Goal: Transaction & Acquisition: Purchase product/service

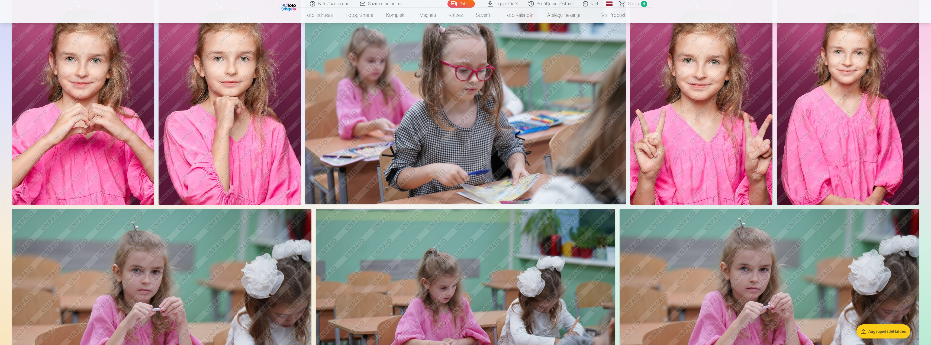
scroll to position [1084, 0]
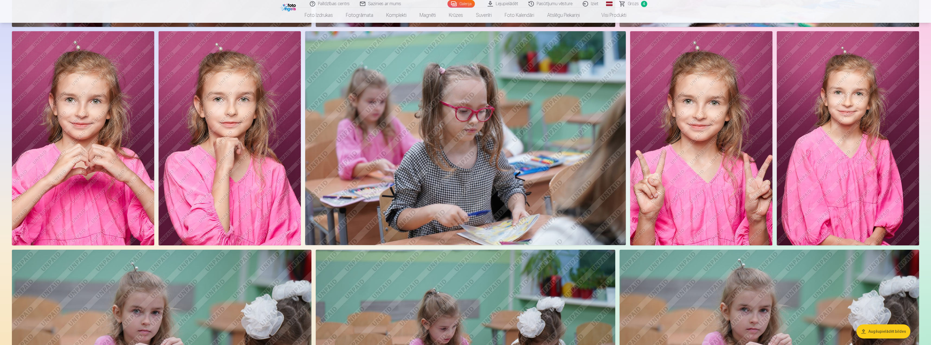
click at [82, 148] on img at bounding box center [83, 138] width 142 height 214
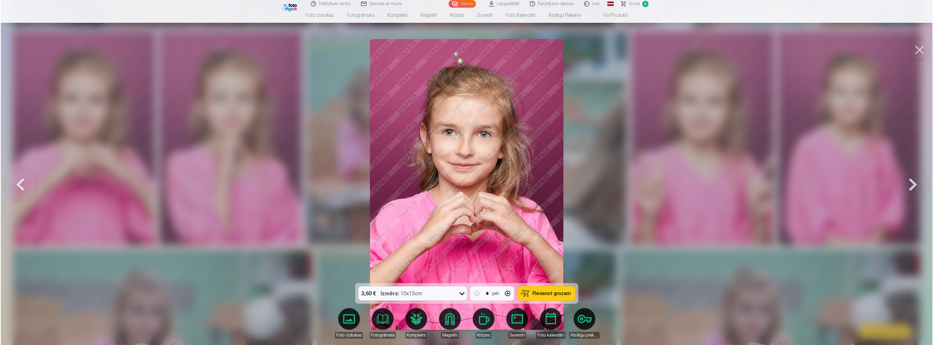
scroll to position [1086, 0]
click at [530, 293] on button "Pievienot grozam" at bounding box center [546, 293] width 58 height 14
click at [915, 50] on button at bounding box center [920, 50] width 22 height 22
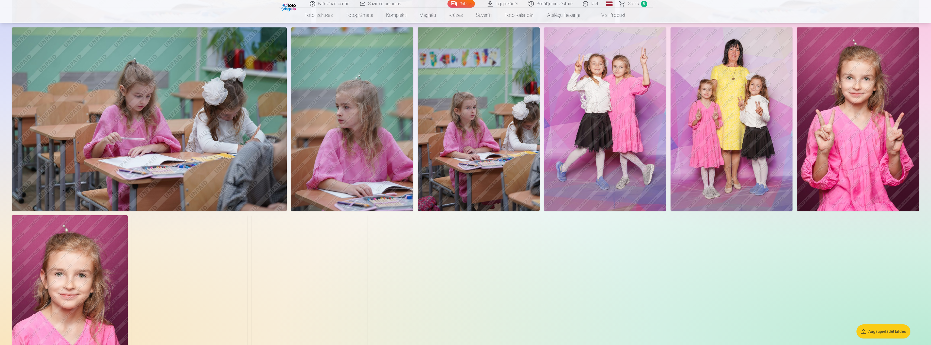
scroll to position [1518, 0]
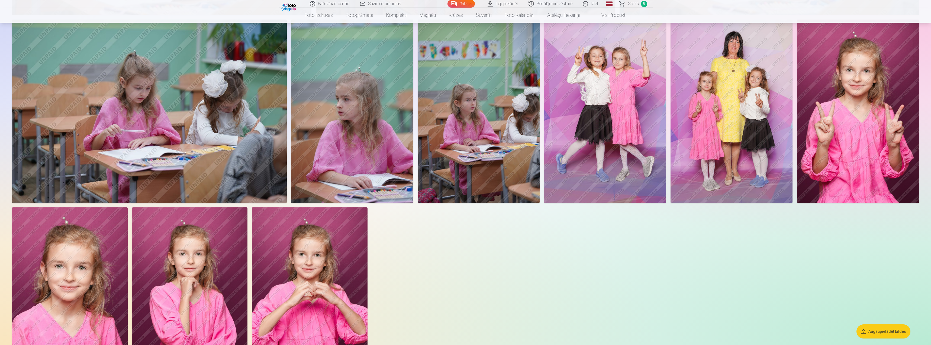
click at [730, 98] on img at bounding box center [732, 111] width 122 height 183
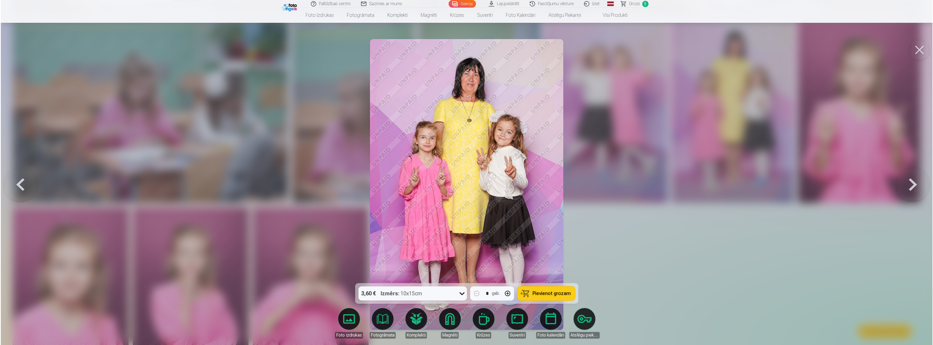
scroll to position [1520, 0]
click at [559, 295] on span "Pievienot grozam" at bounding box center [551, 293] width 38 height 5
click at [916, 48] on button at bounding box center [920, 50] width 22 height 22
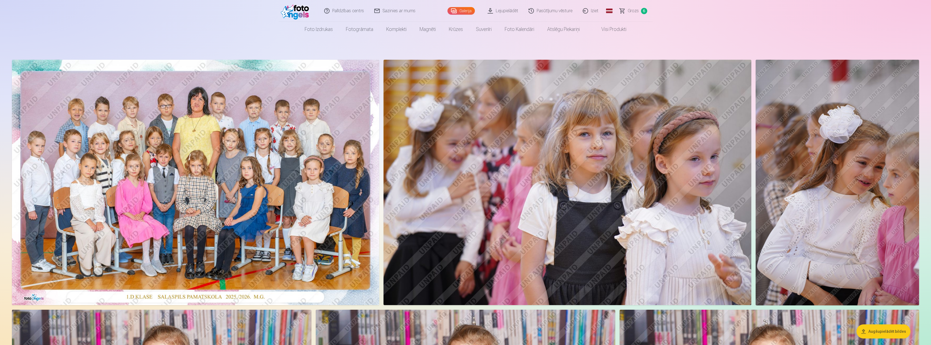
click at [631, 9] on span "Grozs" at bounding box center [633, 11] width 11 height 7
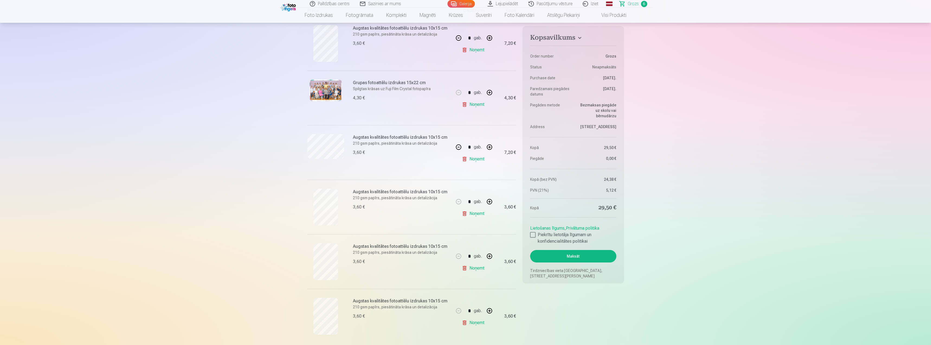
scroll to position [108, 0]
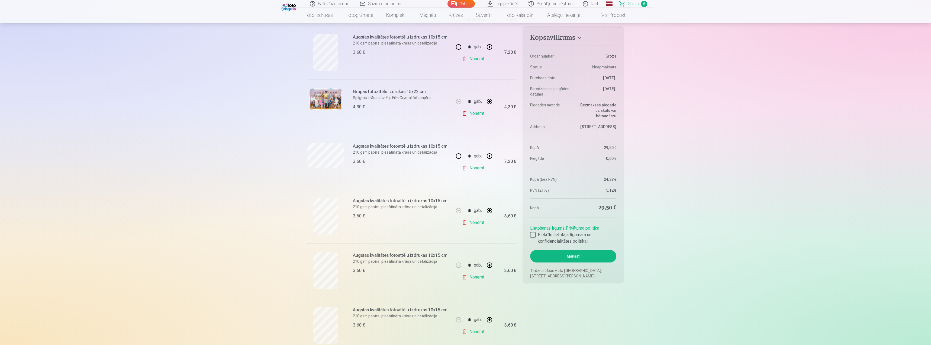
click at [458, 155] on button "button" at bounding box center [458, 155] width 13 height 13
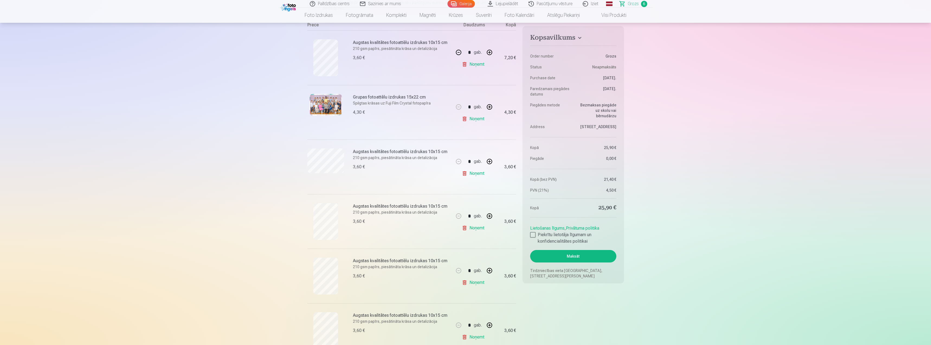
click at [489, 160] on button "button" at bounding box center [489, 161] width 13 height 13
type input "*"
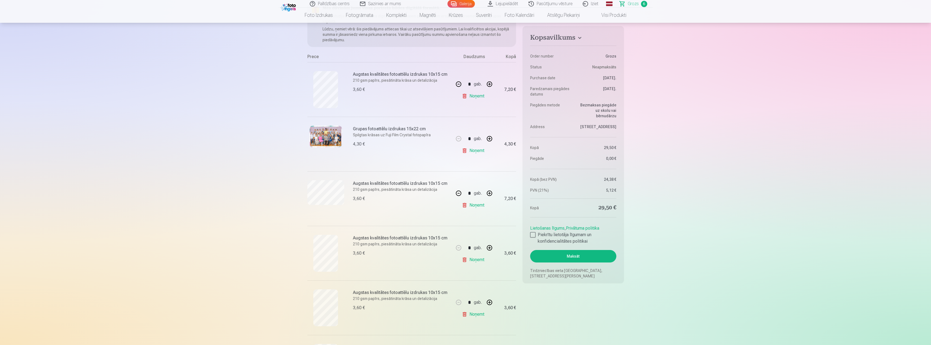
scroll to position [0, 0]
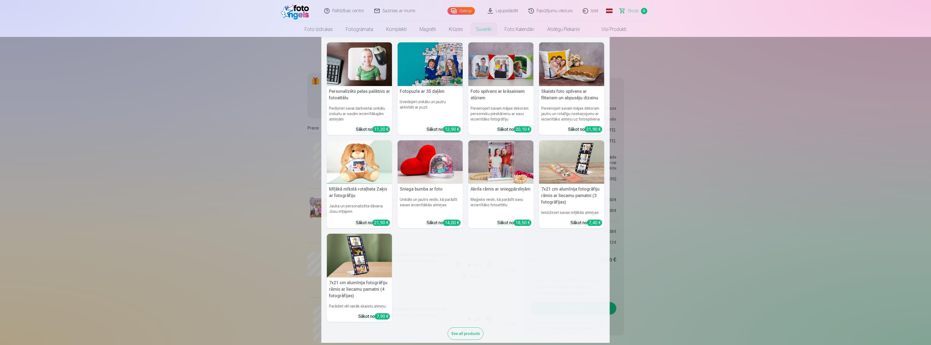
click at [483, 31] on link "Suvenīri" at bounding box center [484, 29] width 29 height 15
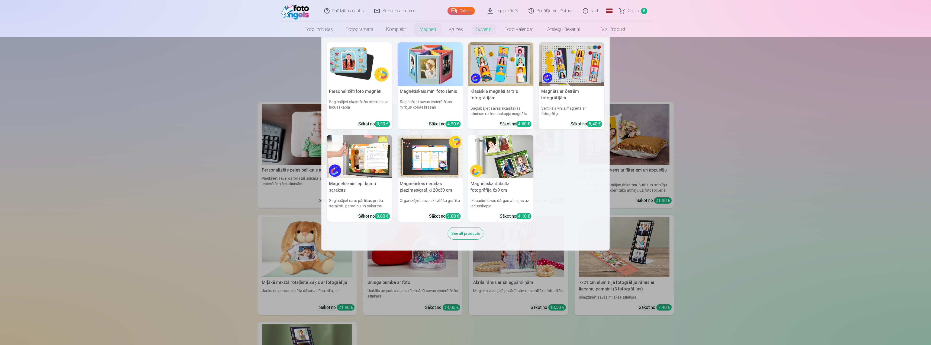
click at [425, 29] on link "Magnēti" at bounding box center [427, 29] width 29 height 15
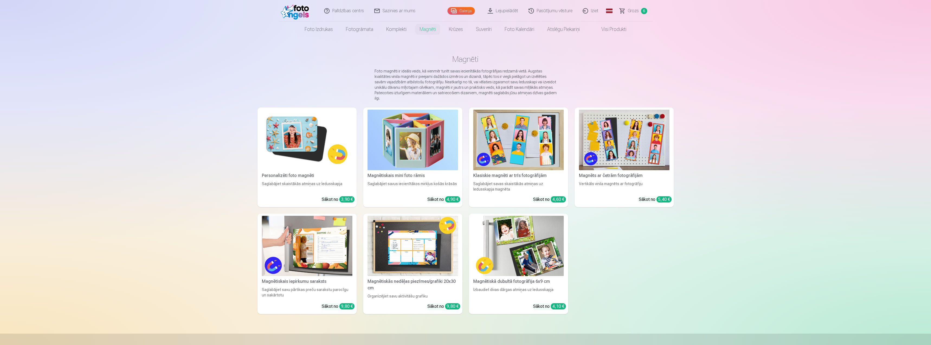
click at [531, 133] on img at bounding box center [518, 140] width 91 height 60
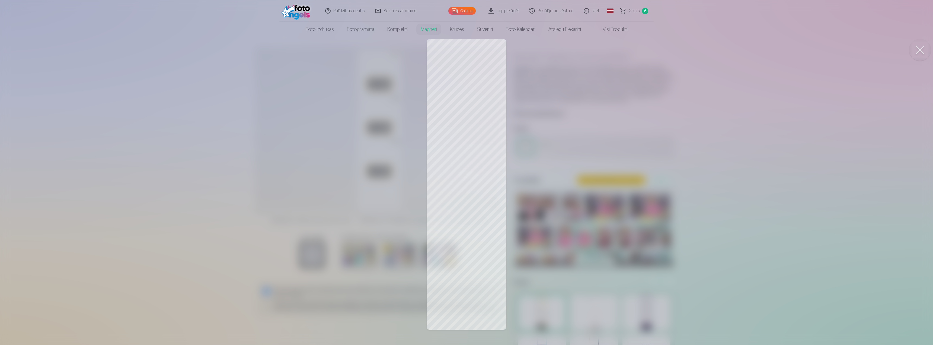
click at [919, 51] on button at bounding box center [920, 50] width 22 height 22
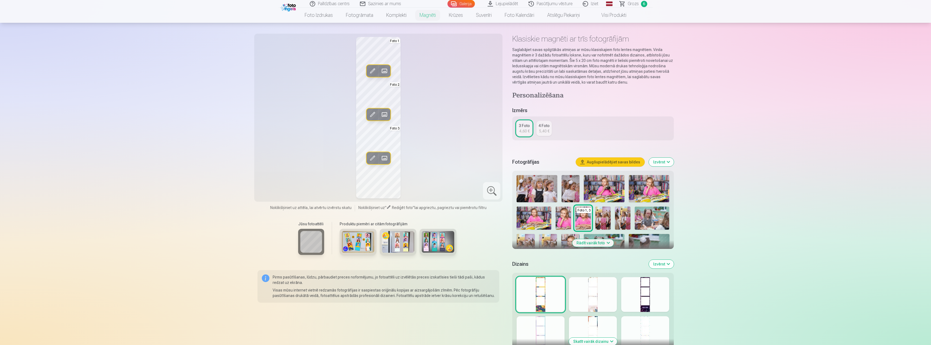
scroll to position [27, 0]
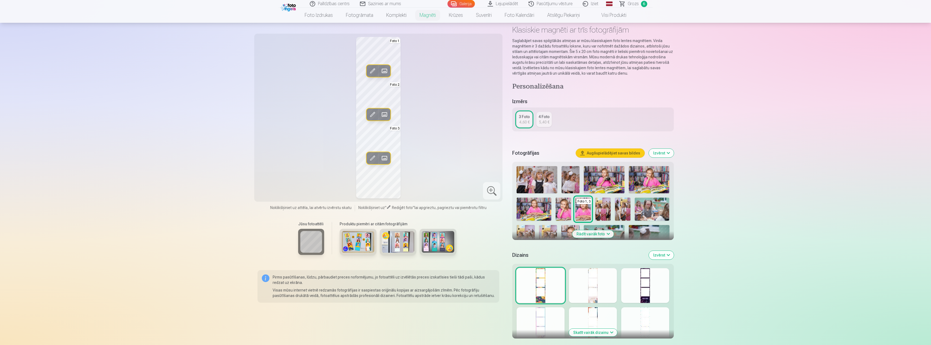
click at [604, 233] on button "Rādīt vairāk foto" at bounding box center [592, 234] width 41 height 8
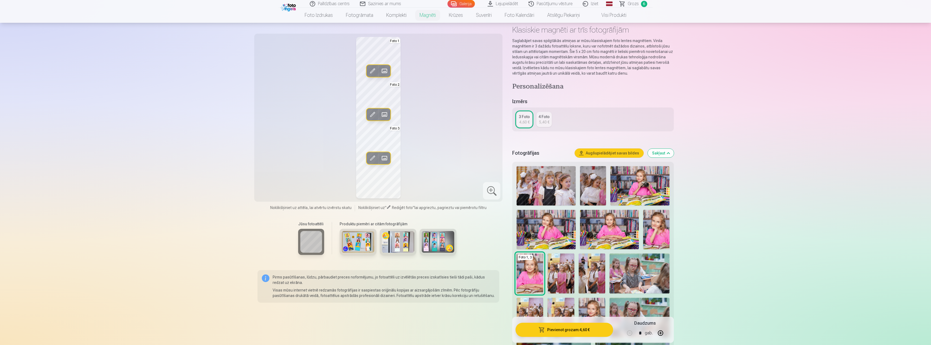
click at [652, 233] on img at bounding box center [656, 229] width 26 height 39
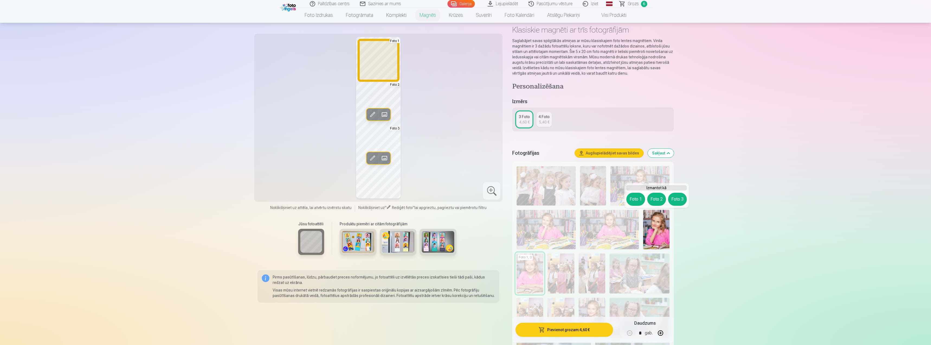
click at [636, 198] on button "Foto 1" at bounding box center [636, 198] width 19 height 13
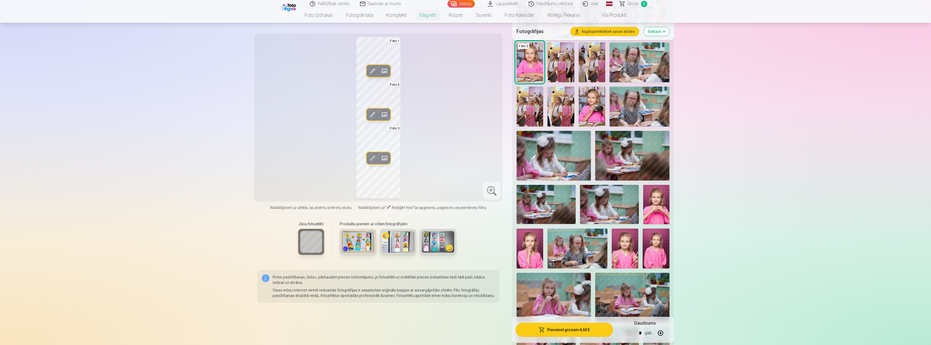
scroll to position [244, 0]
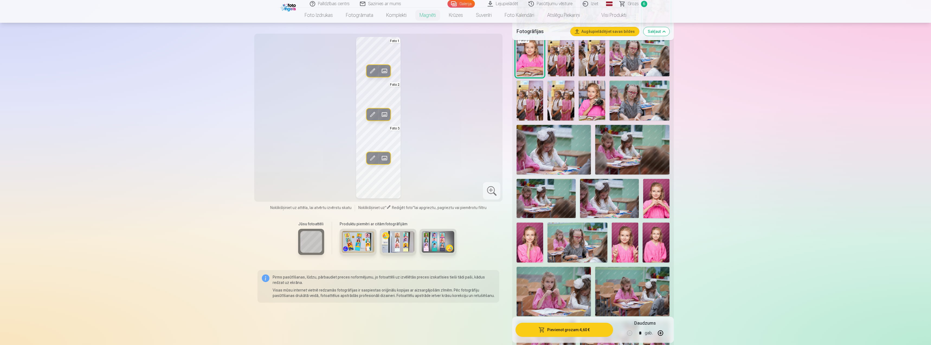
click at [656, 201] on img at bounding box center [656, 198] width 26 height 39
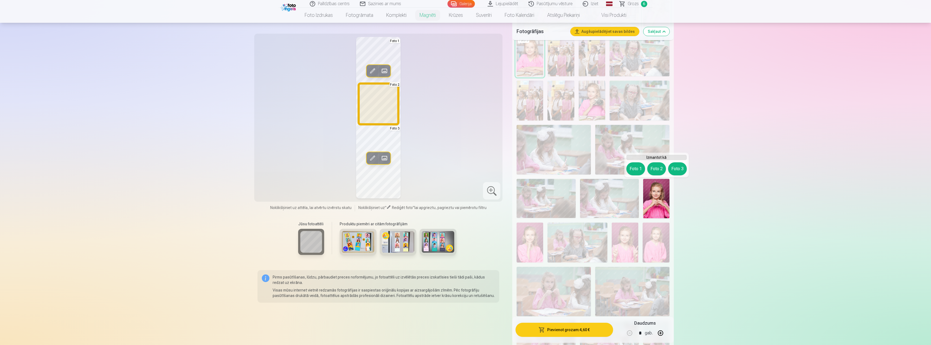
click at [657, 170] on button "Foto 2" at bounding box center [656, 168] width 19 height 13
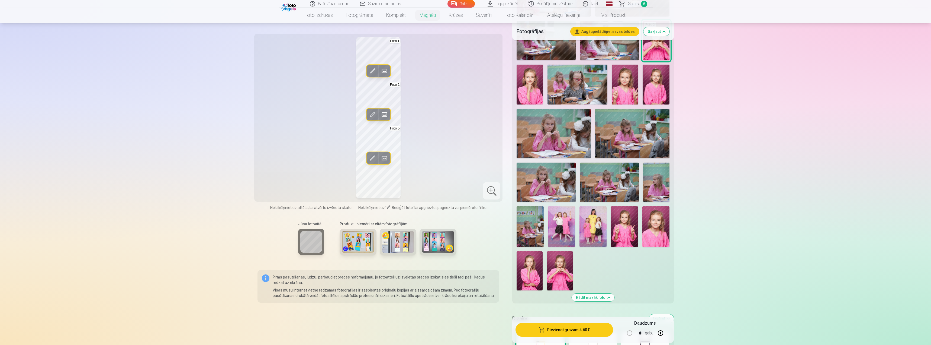
scroll to position [407, 0]
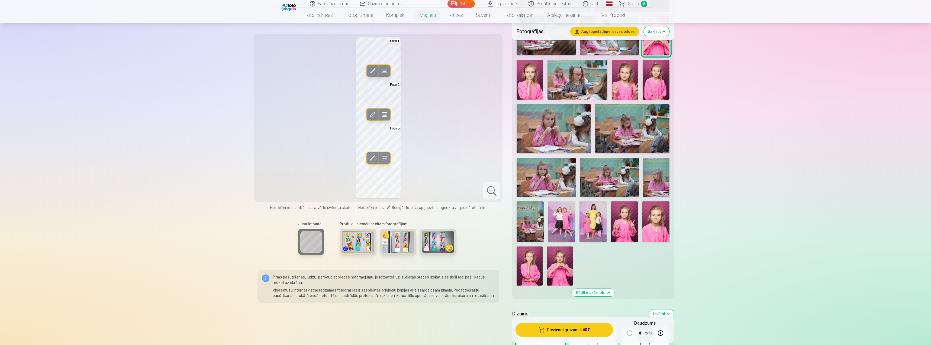
click at [560, 255] on img at bounding box center [560, 265] width 26 height 39
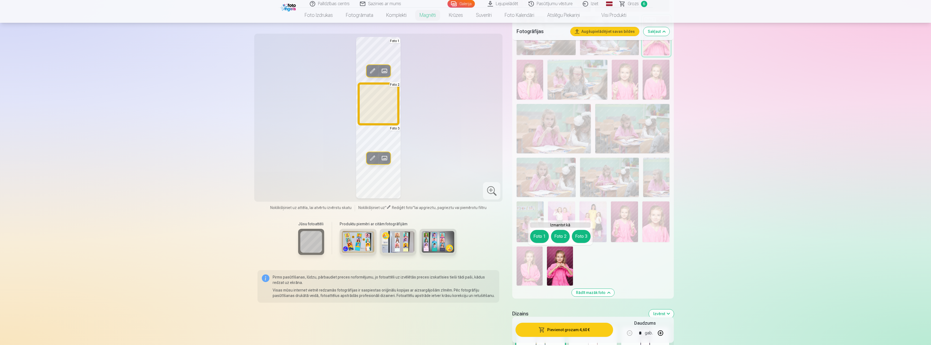
click at [561, 235] on button "Foto 2" at bounding box center [560, 236] width 19 height 13
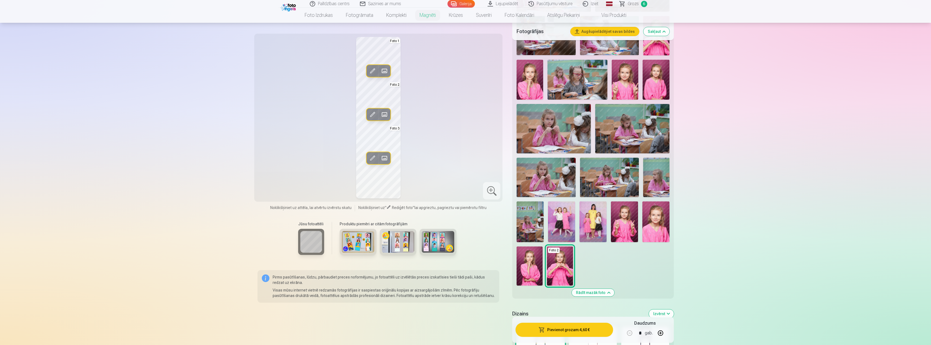
click at [597, 223] on img at bounding box center [593, 221] width 27 height 41
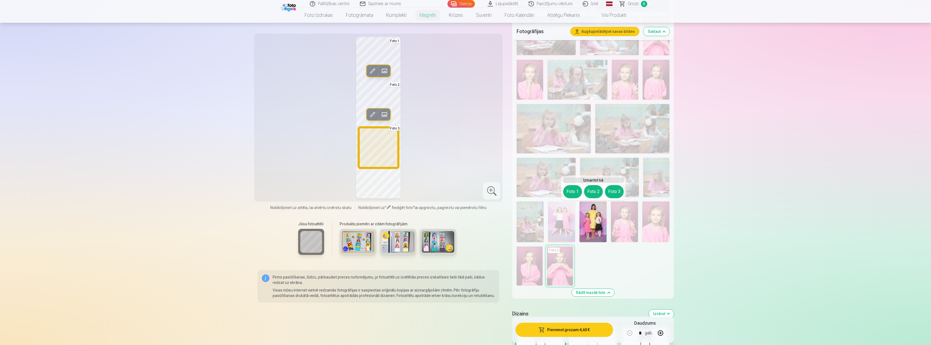
click at [614, 193] on button "Foto 3" at bounding box center [614, 191] width 19 height 13
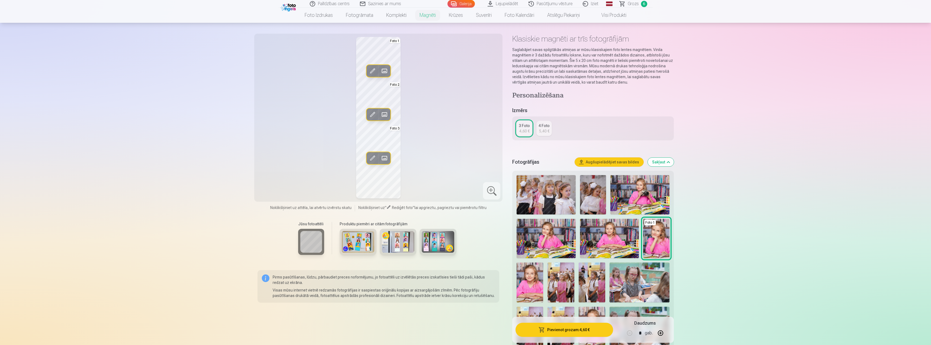
scroll to position [27, 0]
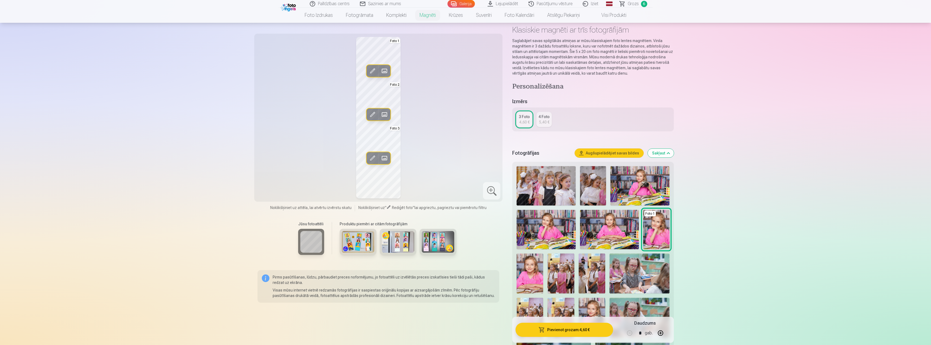
click at [365, 244] on img at bounding box center [358, 242] width 33 height 22
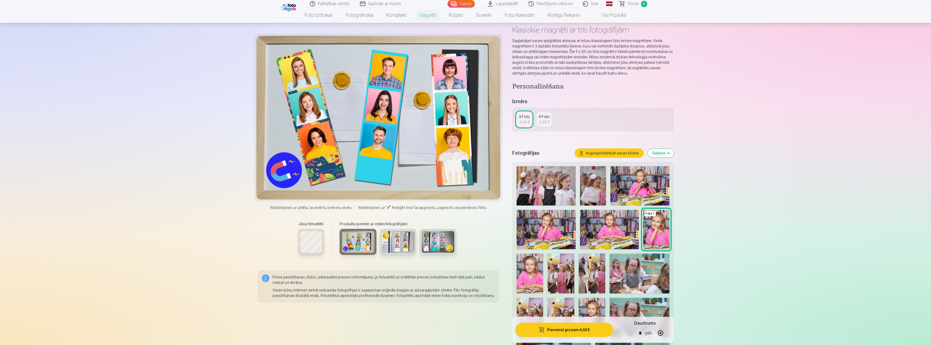
click at [400, 245] on img at bounding box center [398, 242] width 33 height 22
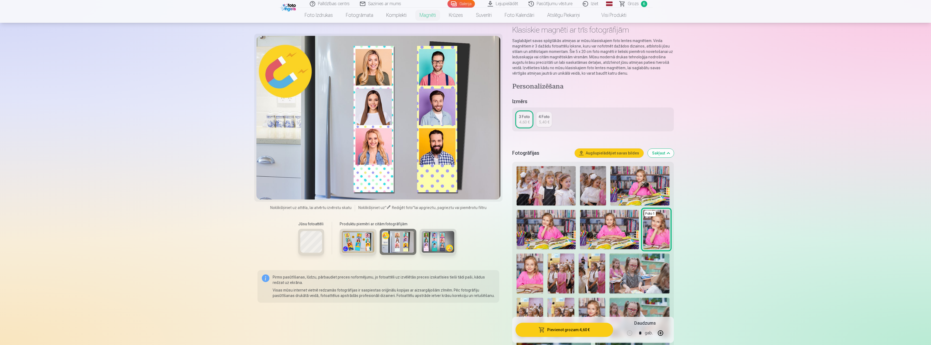
click at [437, 242] on img at bounding box center [438, 242] width 33 height 22
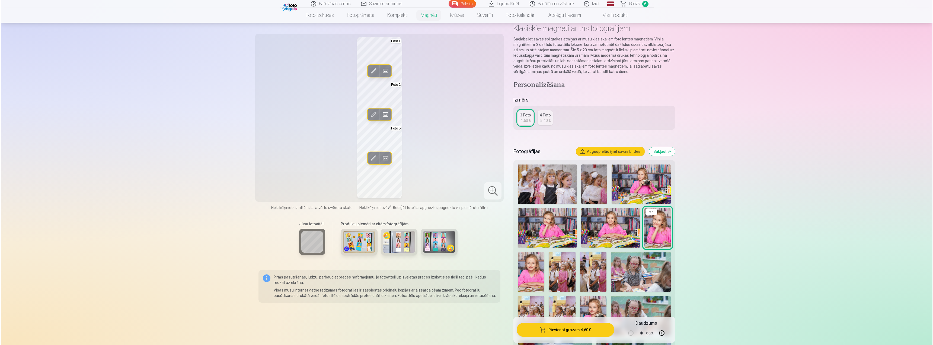
scroll to position [0, 0]
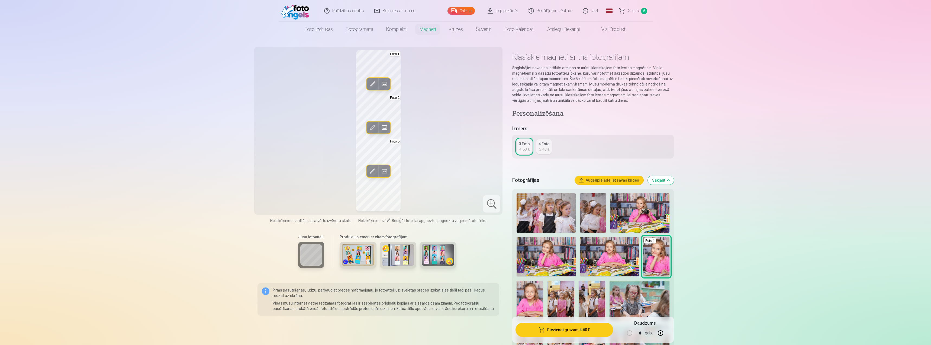
click at [576, 328] on button "Pievienot grozam : 4,60 €" at bounding box center [564, 329] width 97 height 14
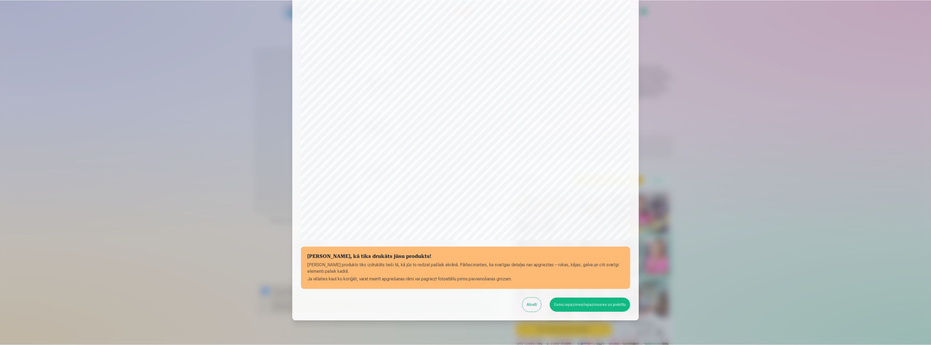
scroll to position [27, 0]
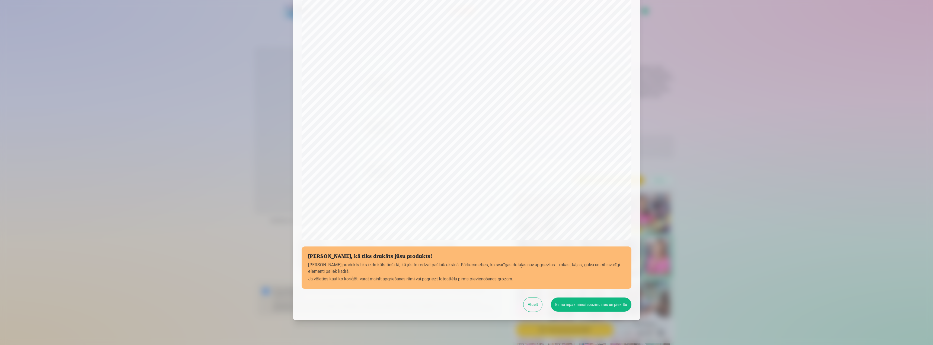
click at [581, 302] on button "Esmu iepazinies/iepazinusies un piekrītu" at bounding box center [591, 304] width 81 height 14
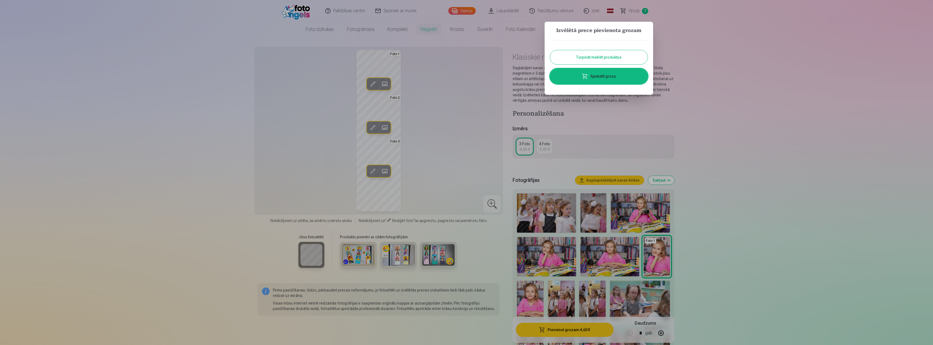
click at [609, 77] on link "Apskatīt grozu" at bounding box center [599, 76] width 98 height 15
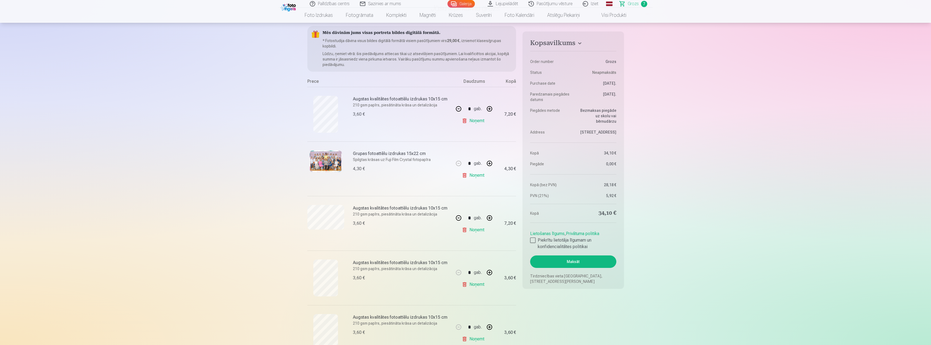
scroll to position [54, 0]
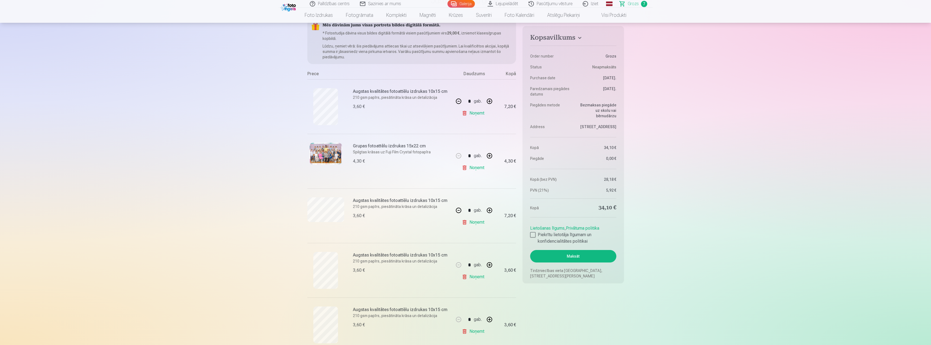
click at [458, 209] on button "button" at bounding box center [458, 210] width 13 height 13
type input "*"
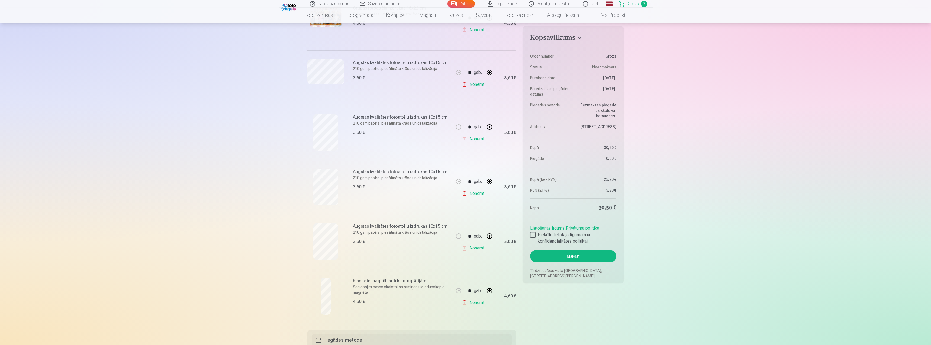
scroll to position [217, 0]
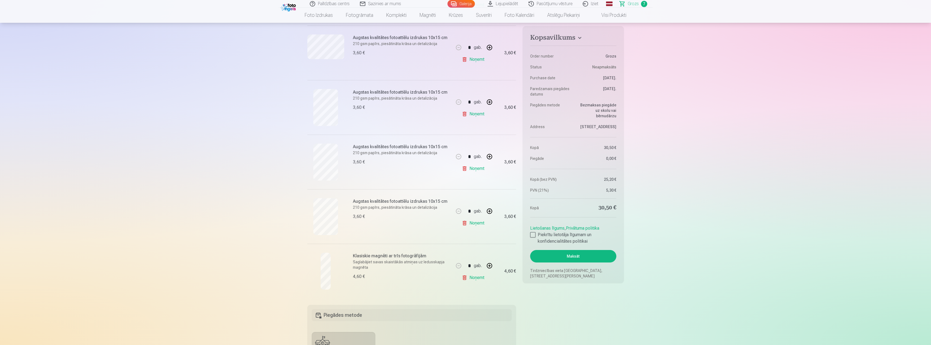
click at [470, 224] on link "Noņemt" at bounding box center [474, 222] width 25 height 11
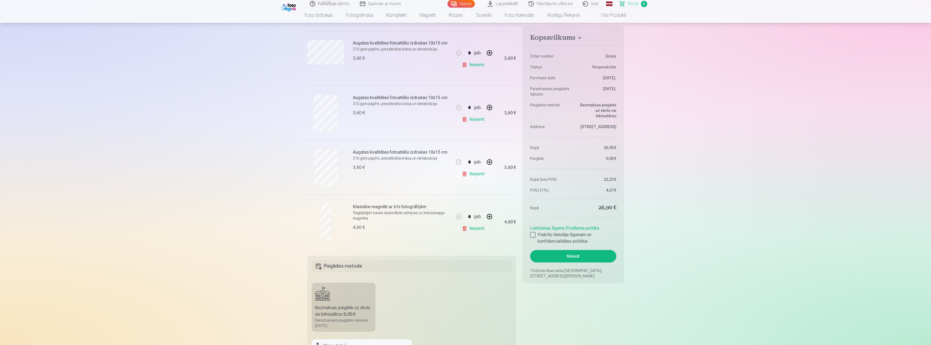
click at [490, 215] on button "button" at bounding box center [489, 216] width 13 height 13
type input "*"
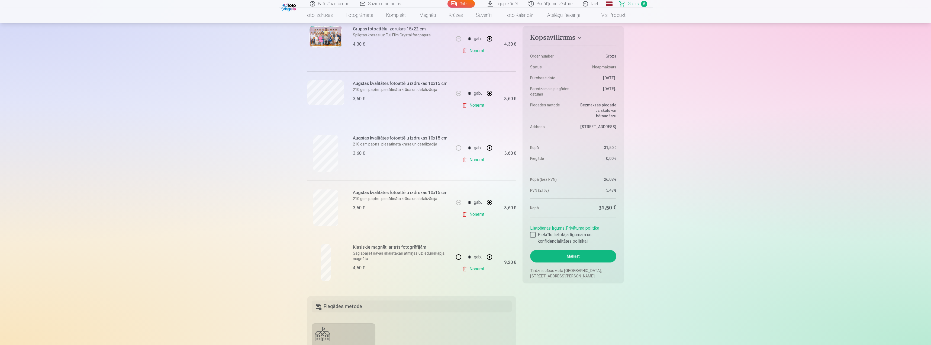
scroll to position [163, 0]
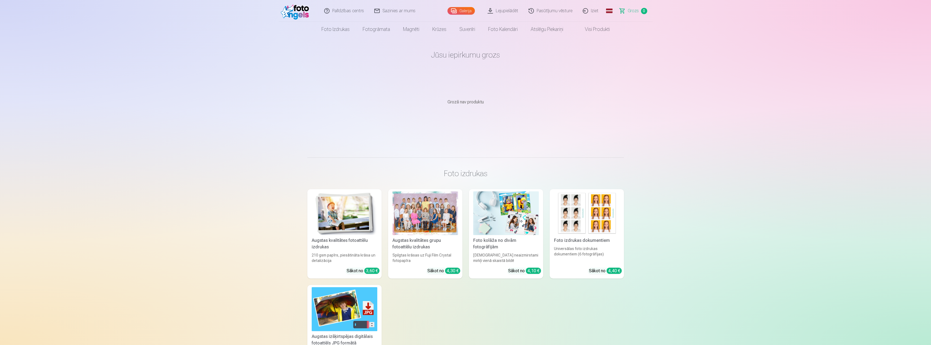
click at [513, 11] on link "Lejupielādēt" at bounding box center [503, 11] width 41 height 22
